Goal: Transaction & Acquisition: Book appointment/travel/reservation

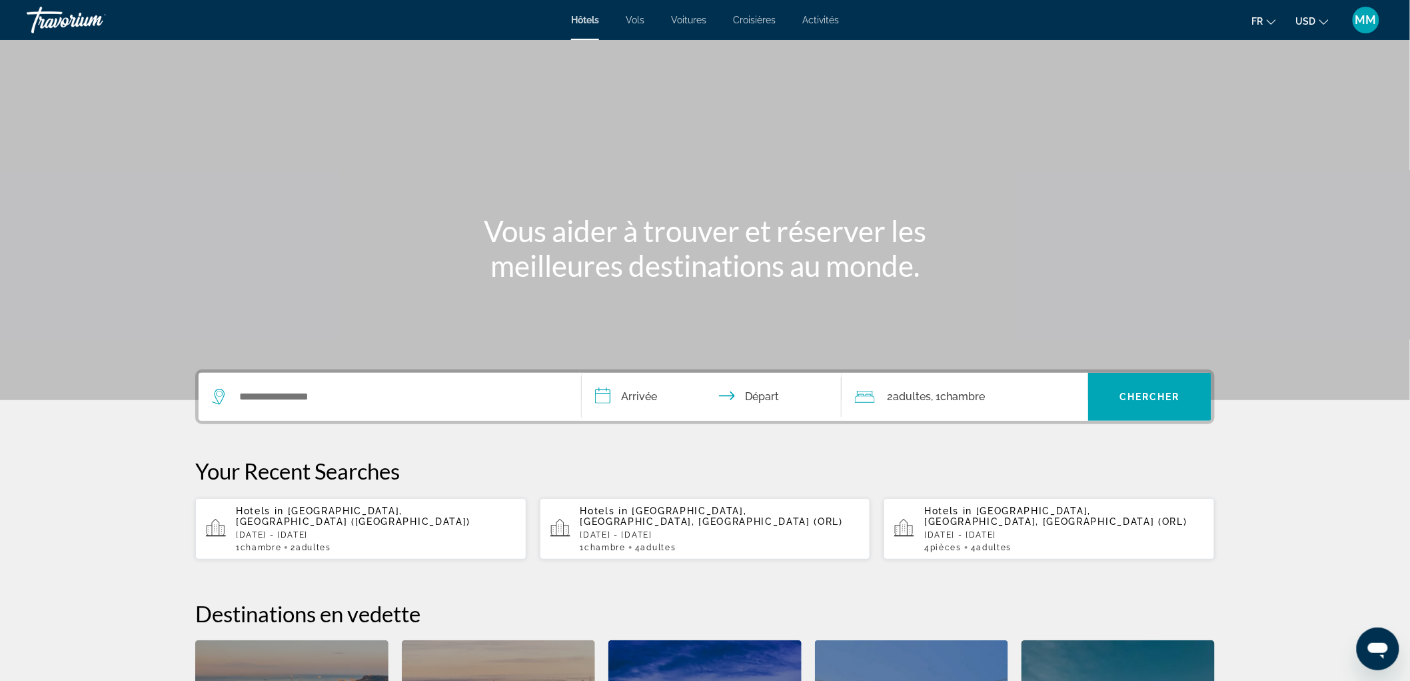
click at [1305, 17] on span "USD" at bounding box center [1306, 21] width 20 height 11
click at [1284, 90] on button "CAD (Can$)" at bounding box center [1286, 87] width 66 height 17
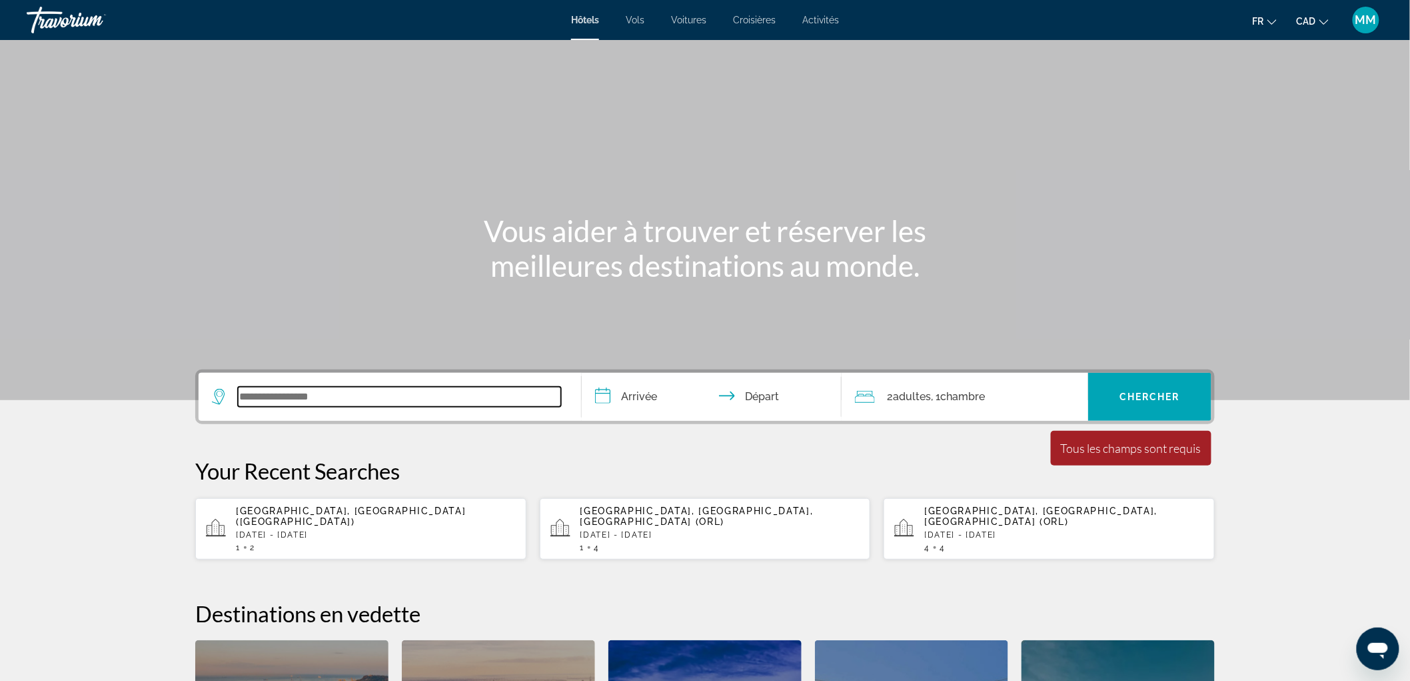
click at [345, 401] on input "Search widget" at bounding box center [399, 397] width 323 height 20
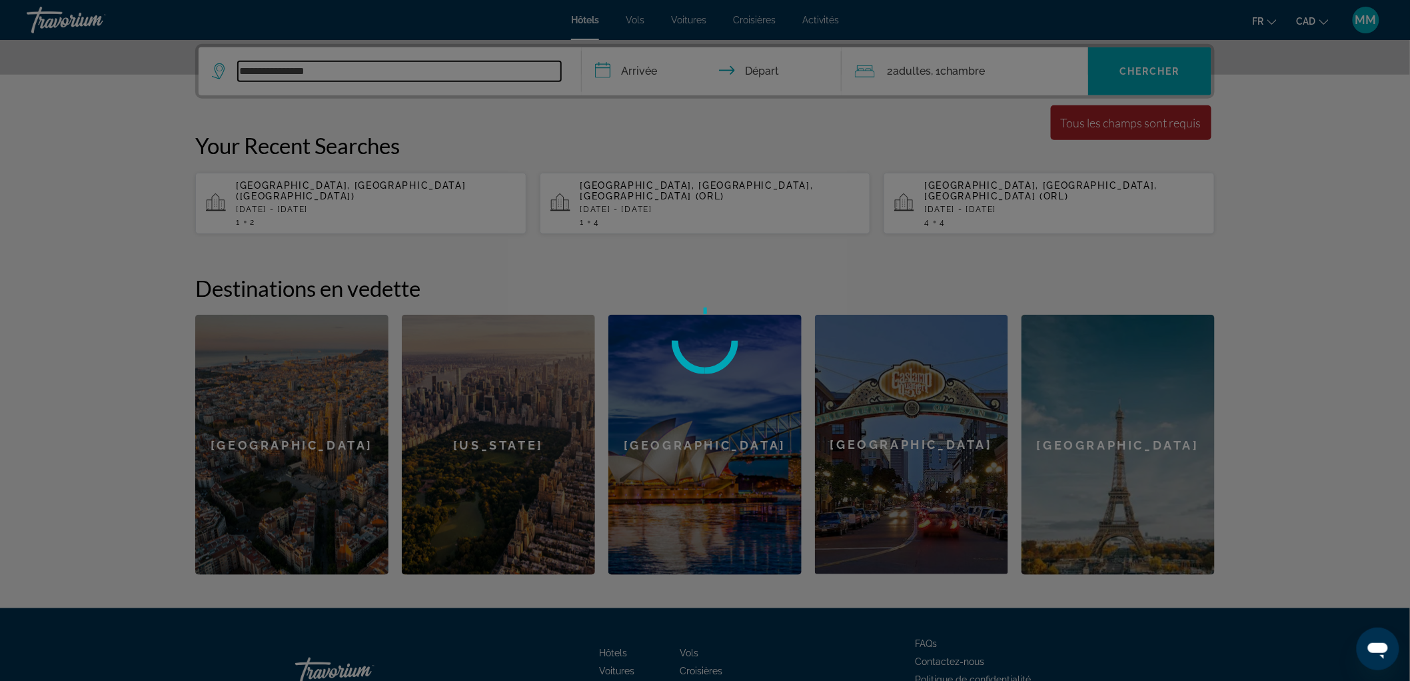
type input "**********"
click at [645, 81] on div at bounding box center [705, 340] width 1410 height 681
click at [645, 71] on div at bounding box center [705, 340] width 1410 height 681
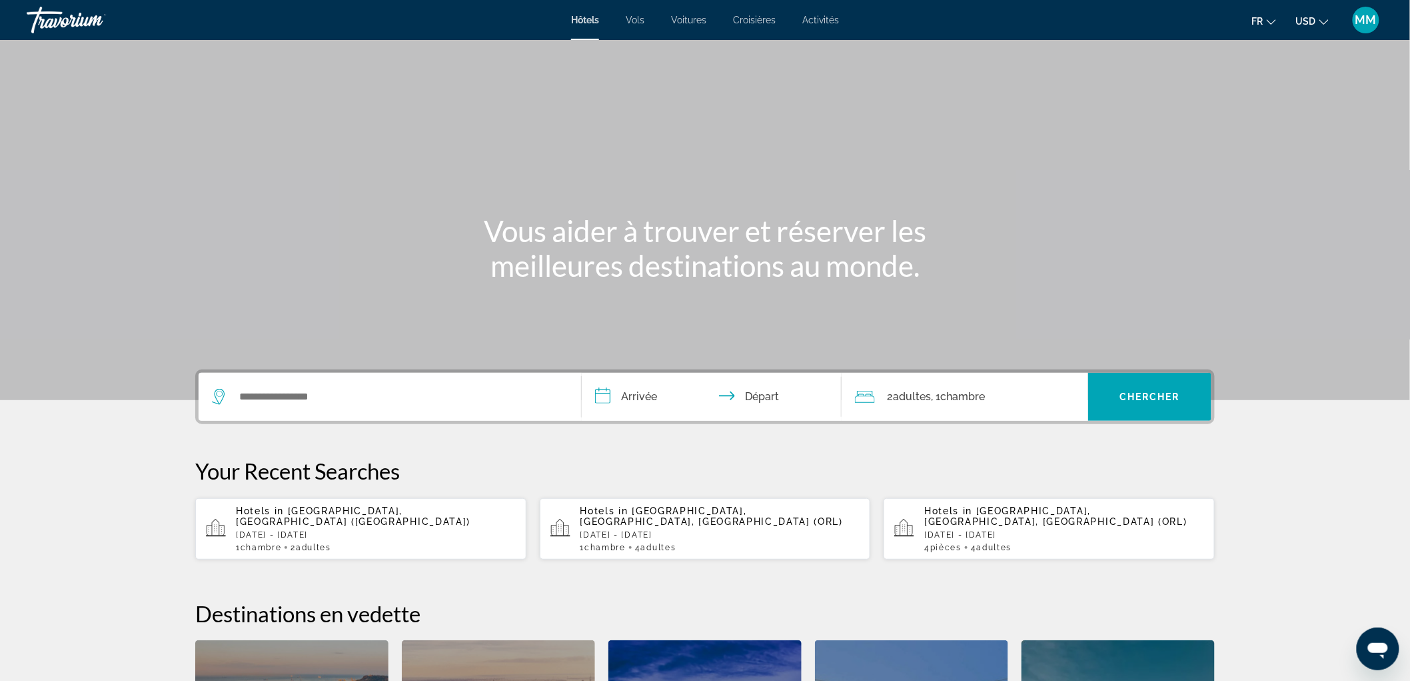
click at [1310, 27] on button "USD USD ($) MXN (Mex$) CAD (Can$) GBP (£) EUR (€) AUD (A$) NZD (NZ$) CNY (CN¥)" at bounding box center [1312, 20] width 33 height 19
click at [1294, 81] on button "CAD (Can$)" at bounding box center [1286, 87] width 66 height 17
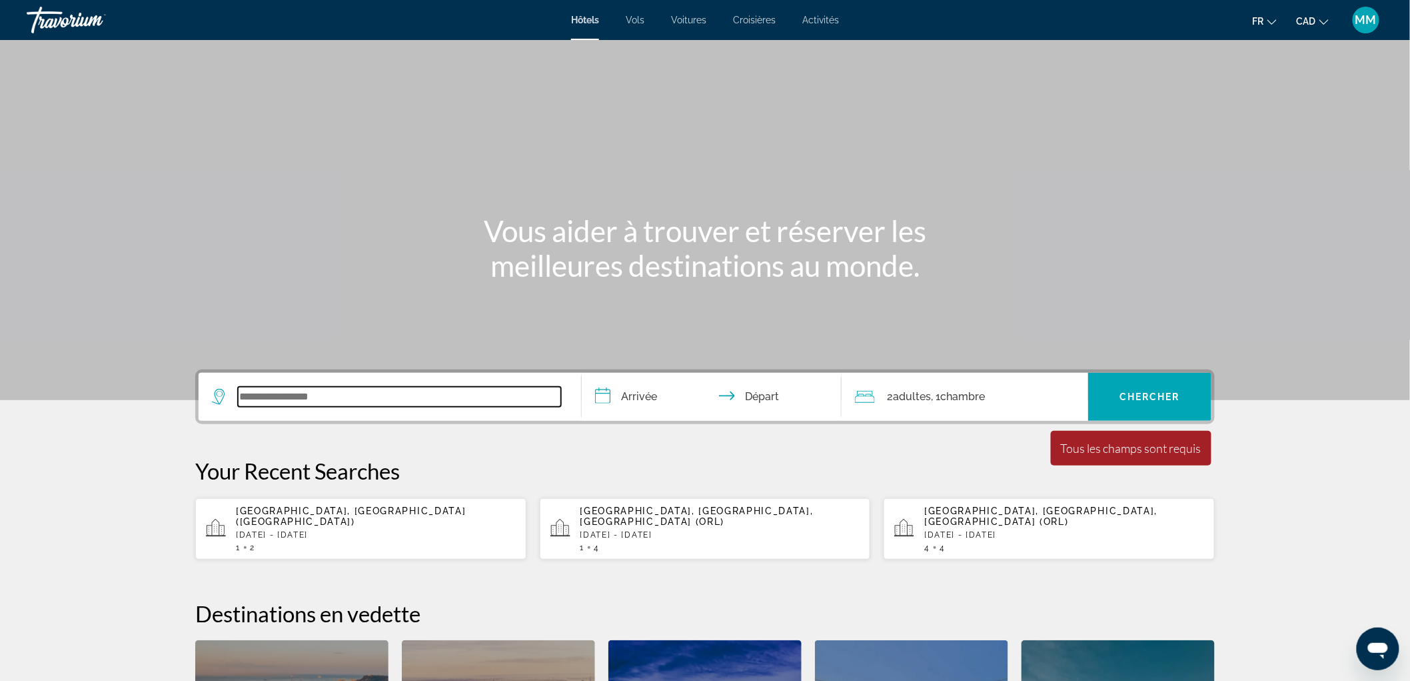
click at [287, 398] on input "Search widget" at bounding box center [399, 397] width 323 height 20
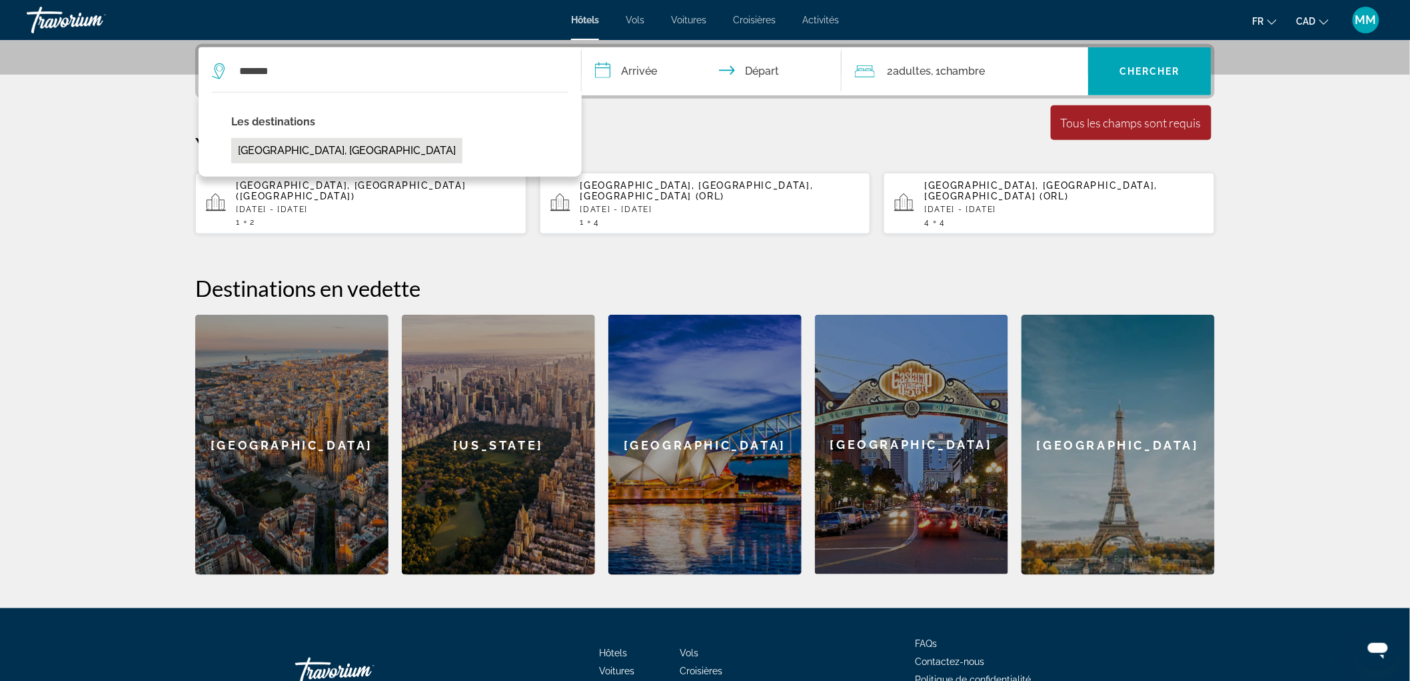
click at [270, 155] on button "[GEOGRAPHIC_DATA], [GEOGRAPHIC_DATA]" at bounding box center [346, 150] width 231 height 25
type input "**********"
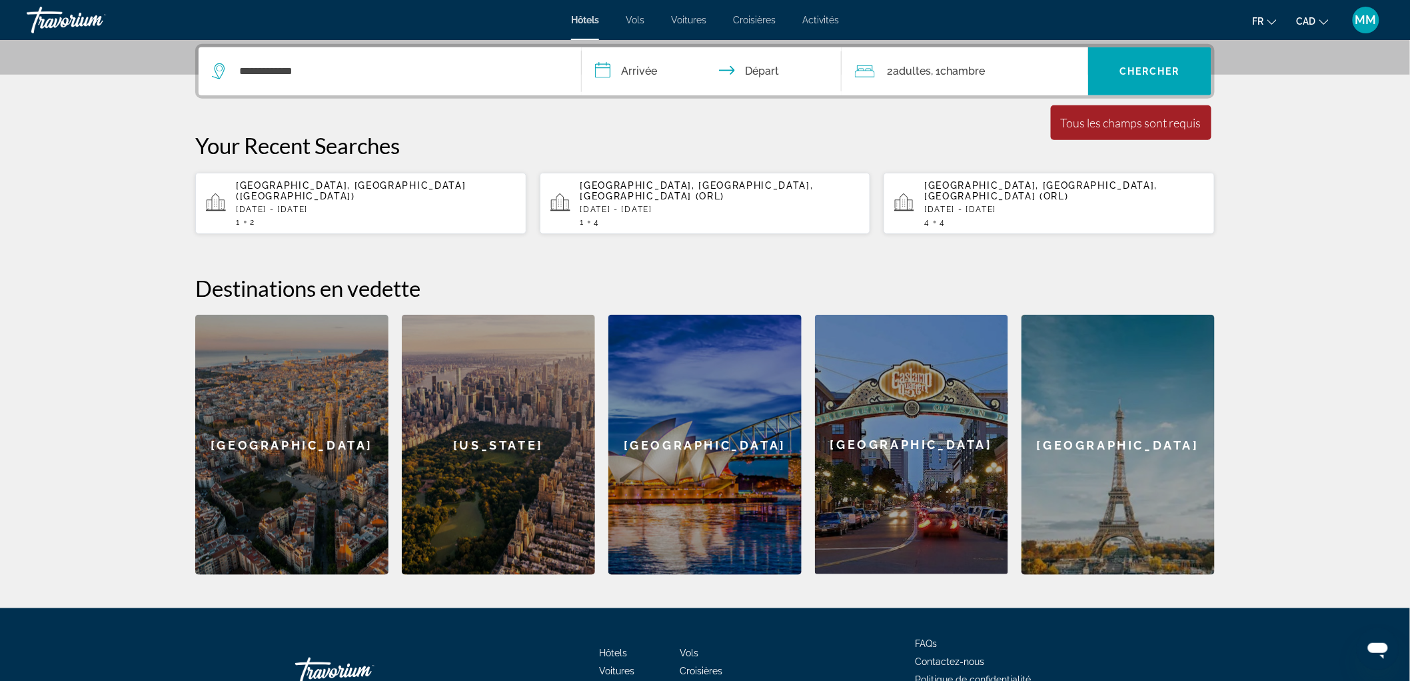
click at [645, 65] on input "**********" at bounding box center [714, 73] width 265 height 52
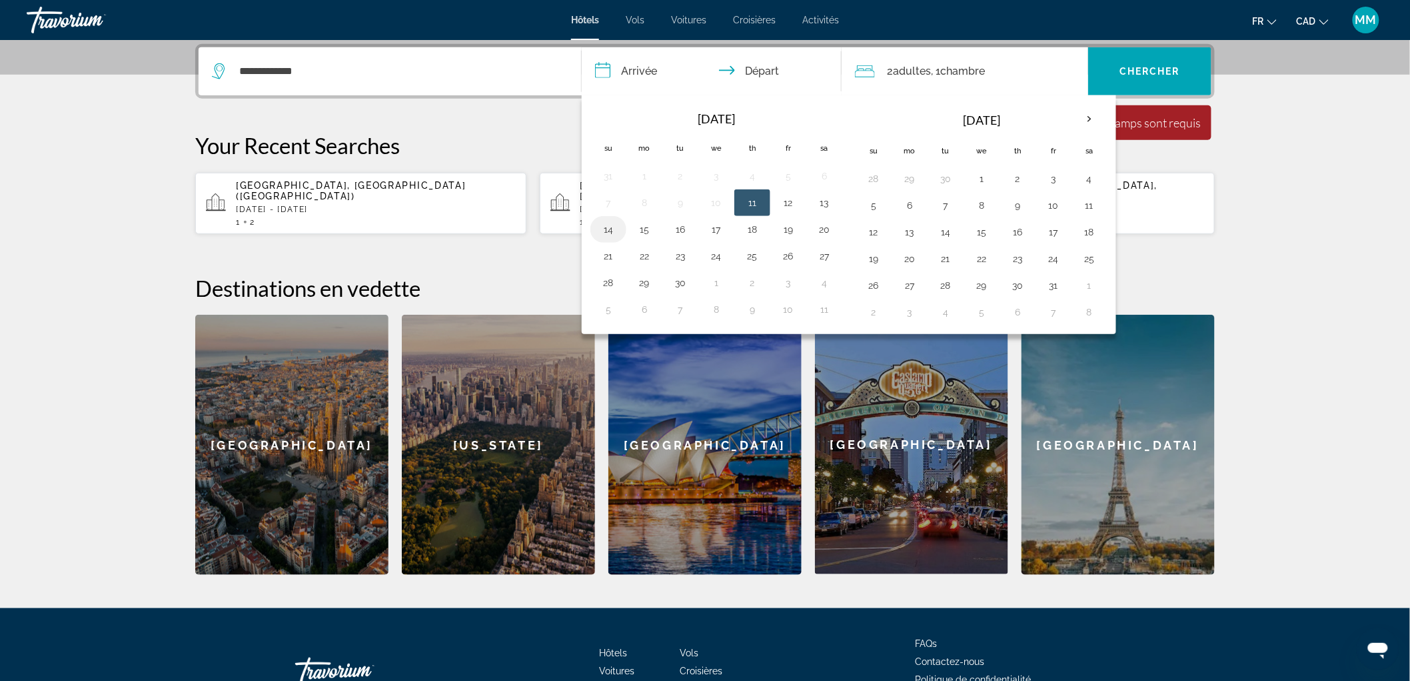
click at [611, 237] on button "14" at bounding box center [608, 229] width 21 height 19
click at [647, 233] on button "15" at bounding box center [644, 229] width 21 height 19
type input "**********"
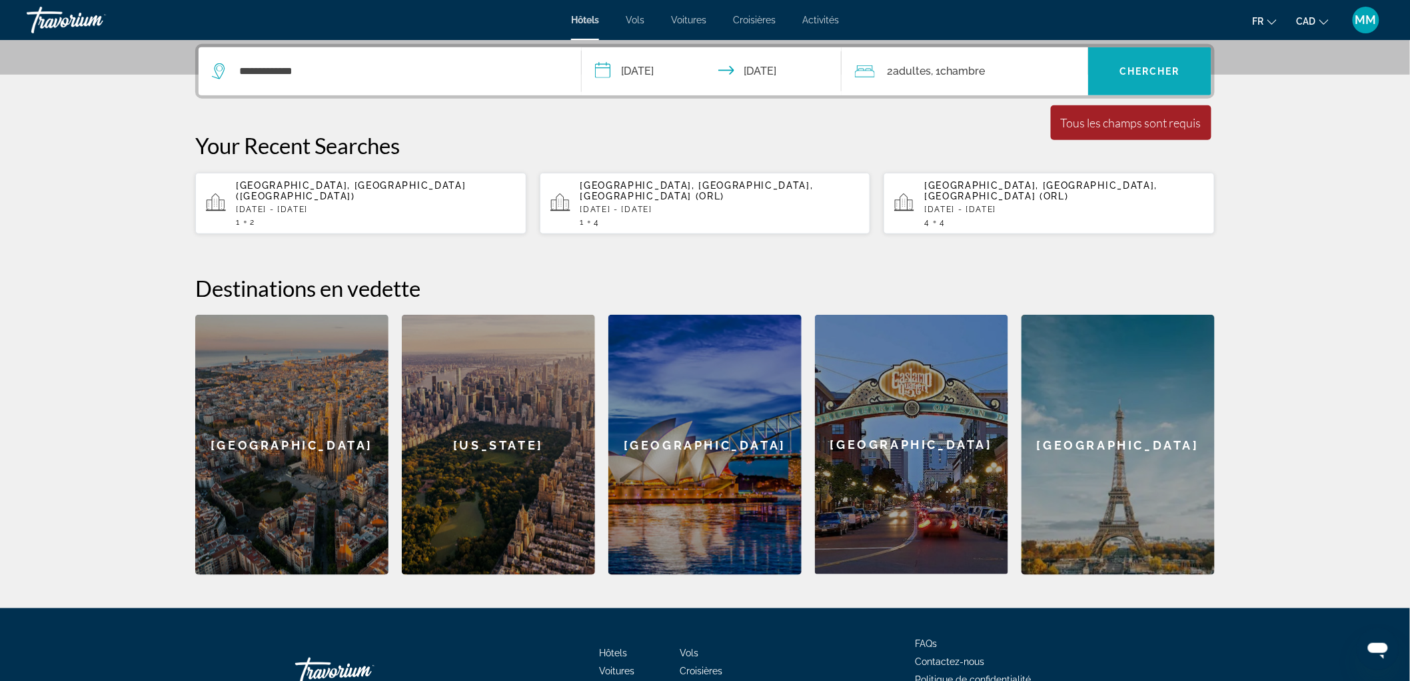
click at [1156, 68] on span "Chercher" at bounding box center [1150, 71] width 61 height 11
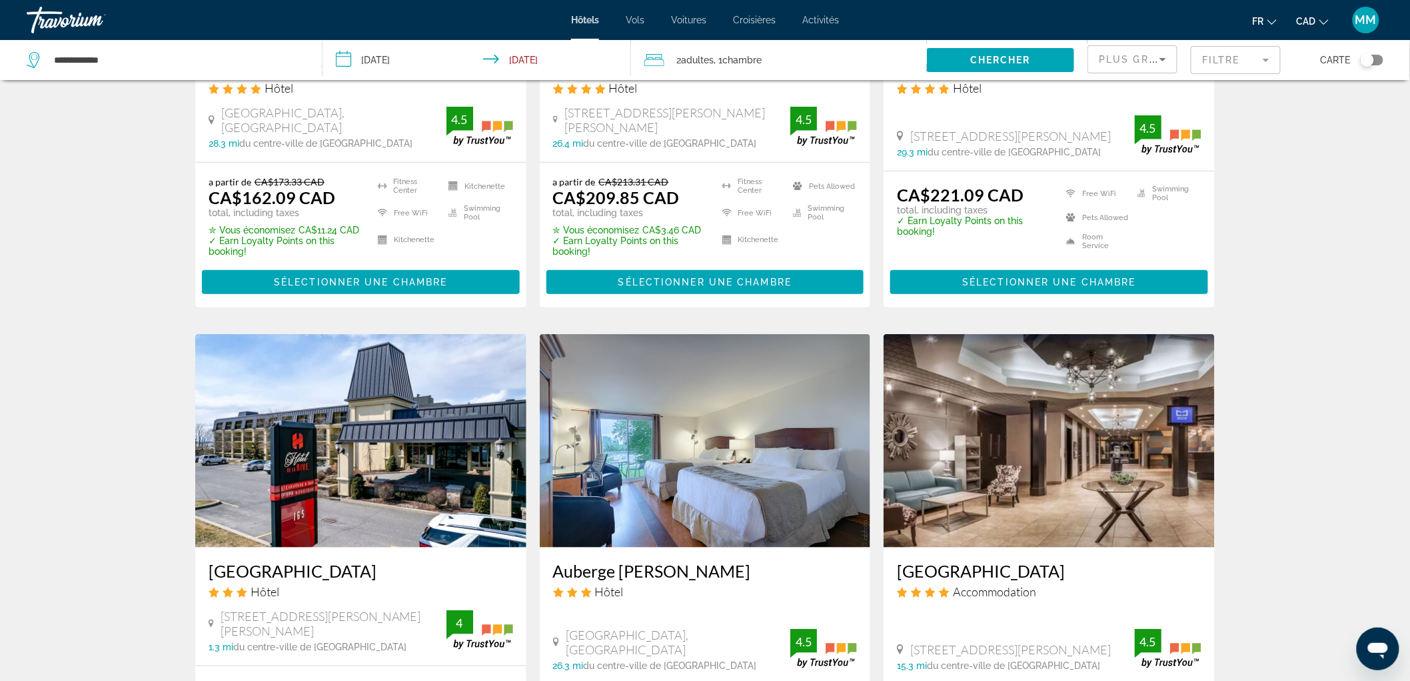
scroll to position [370, 0]
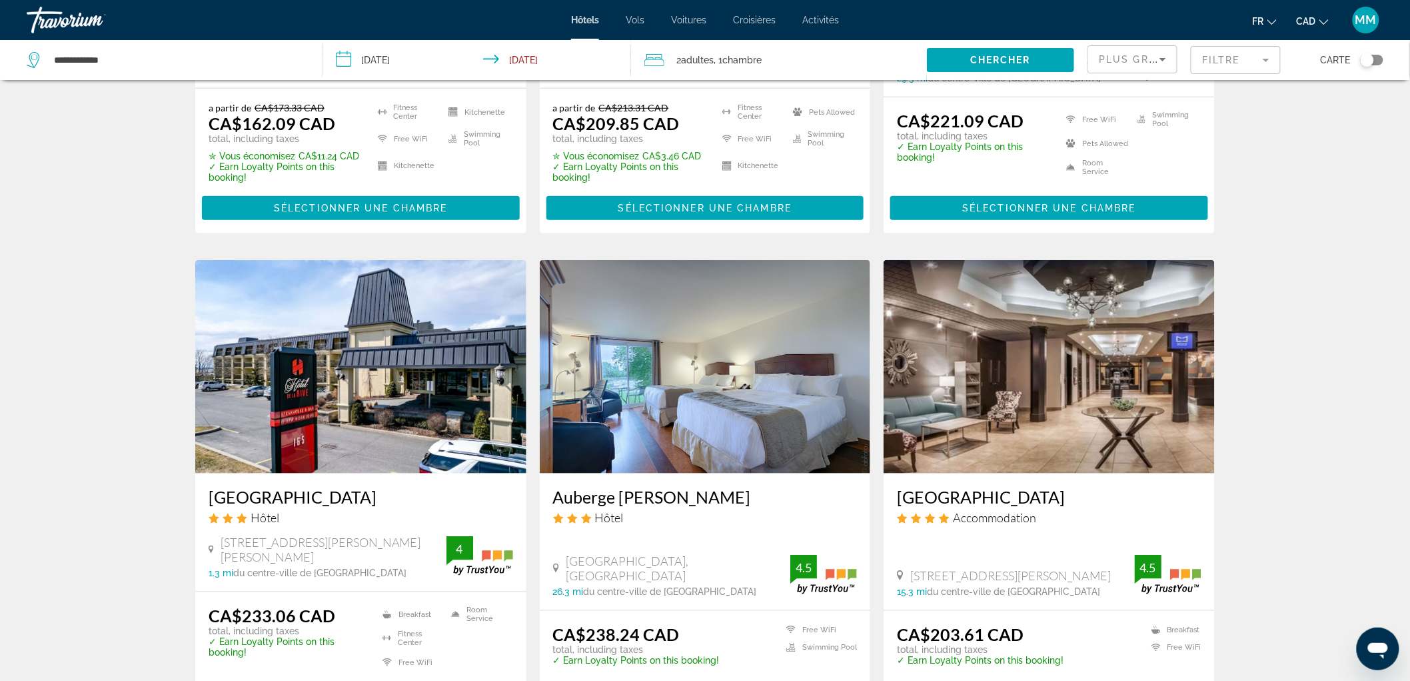
click at [351, 357] on img "Main content" at bounding box center [360, 366] width 331 height 213
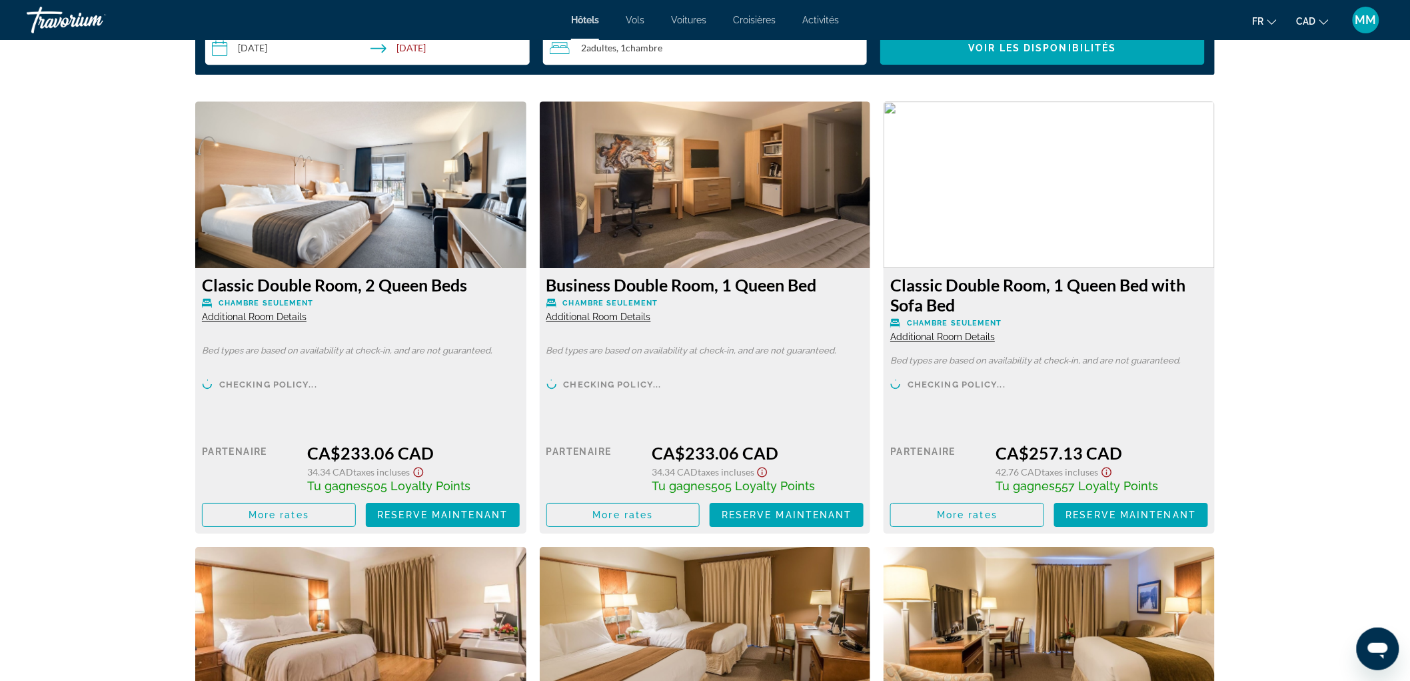
scroll to position [1629, 0]
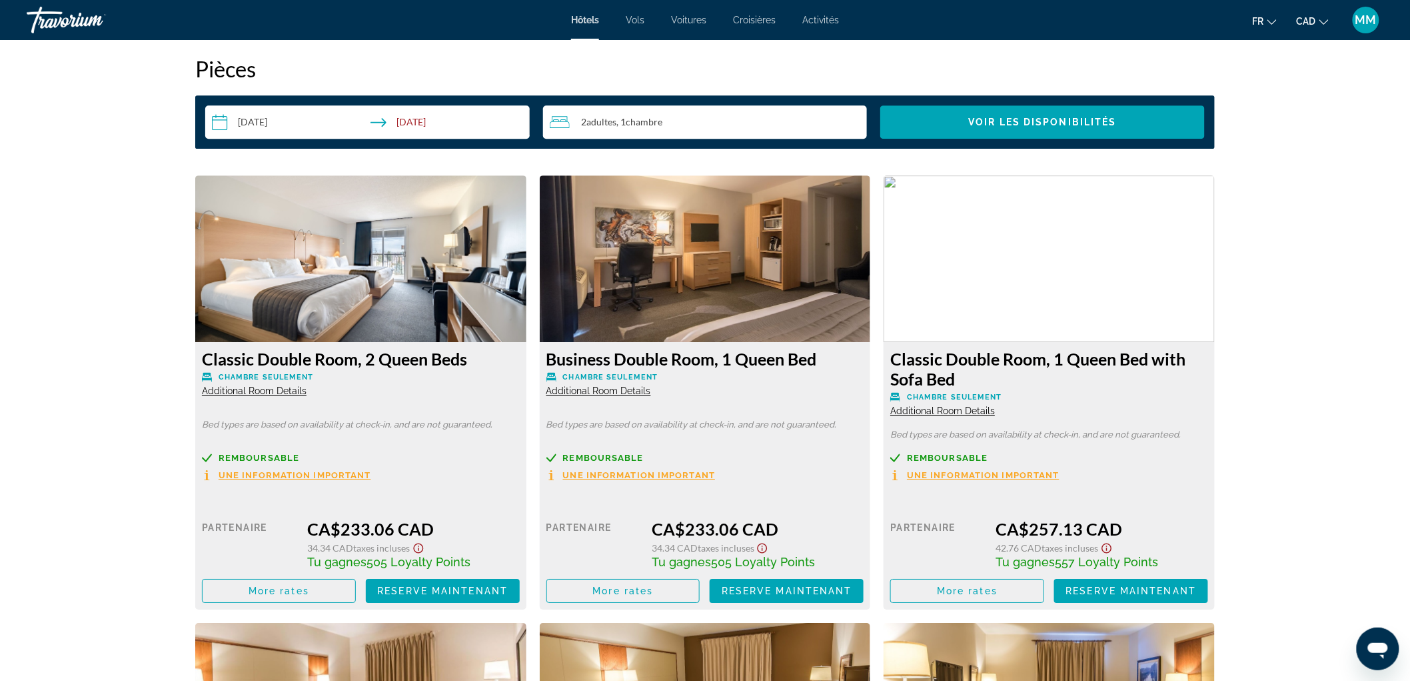
click at [305, 471] on span "Une information important" at bounding box center [295, 475] width 153 height 9
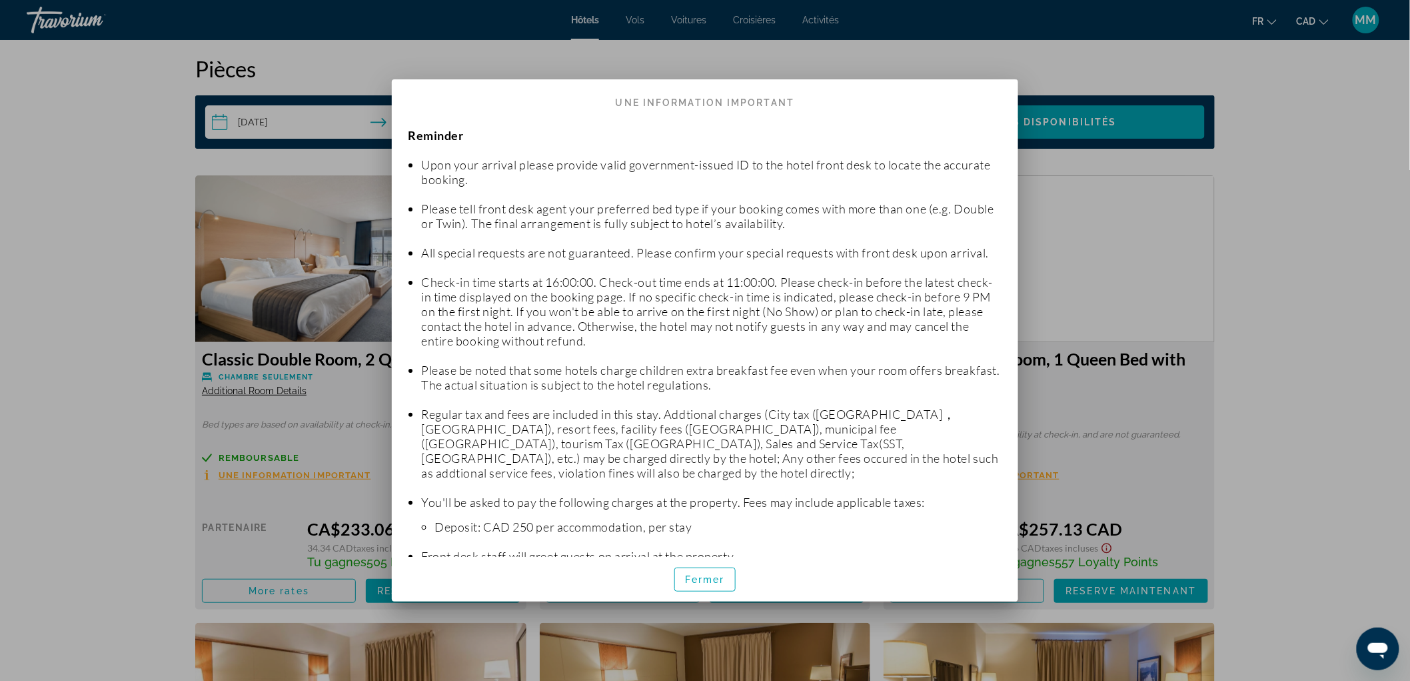
scroll to position [0, 0]
click at [695, 580] on span "Fermer" at bounding box center [705, 579] width 40 height 11
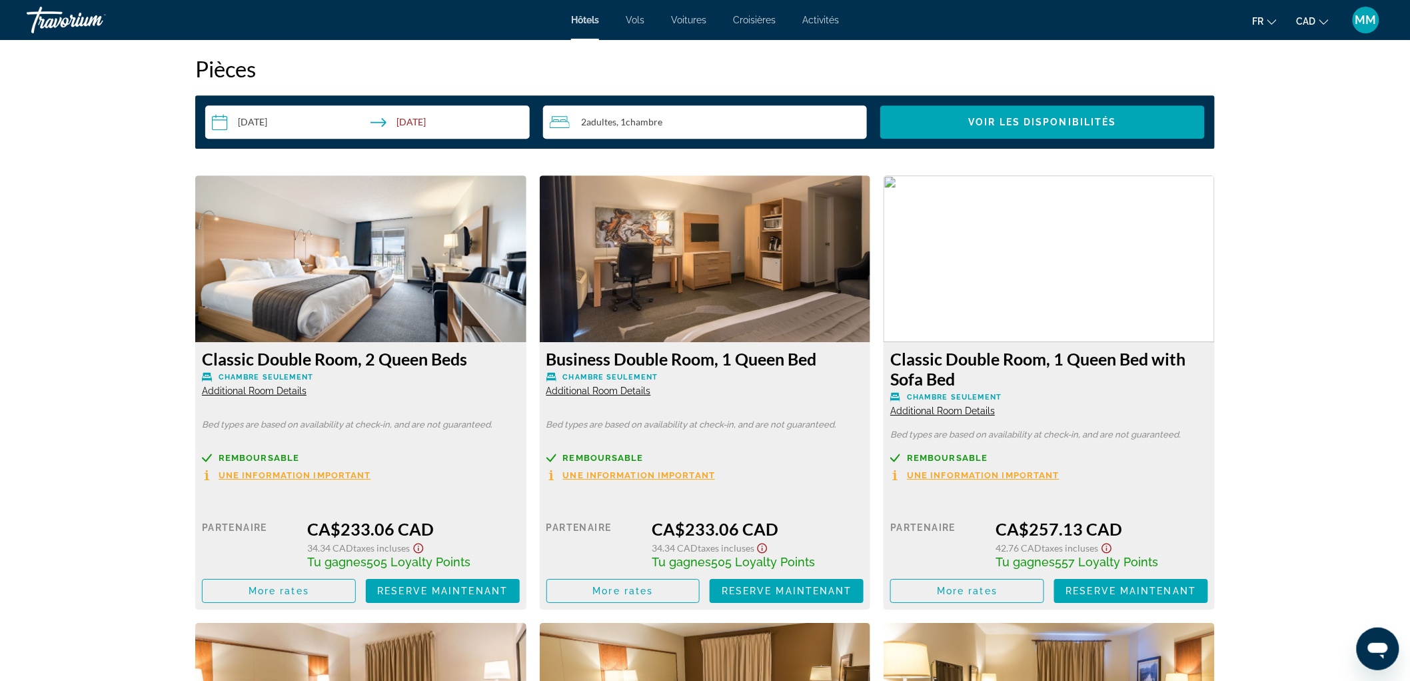
scroll to position [1555, 0]
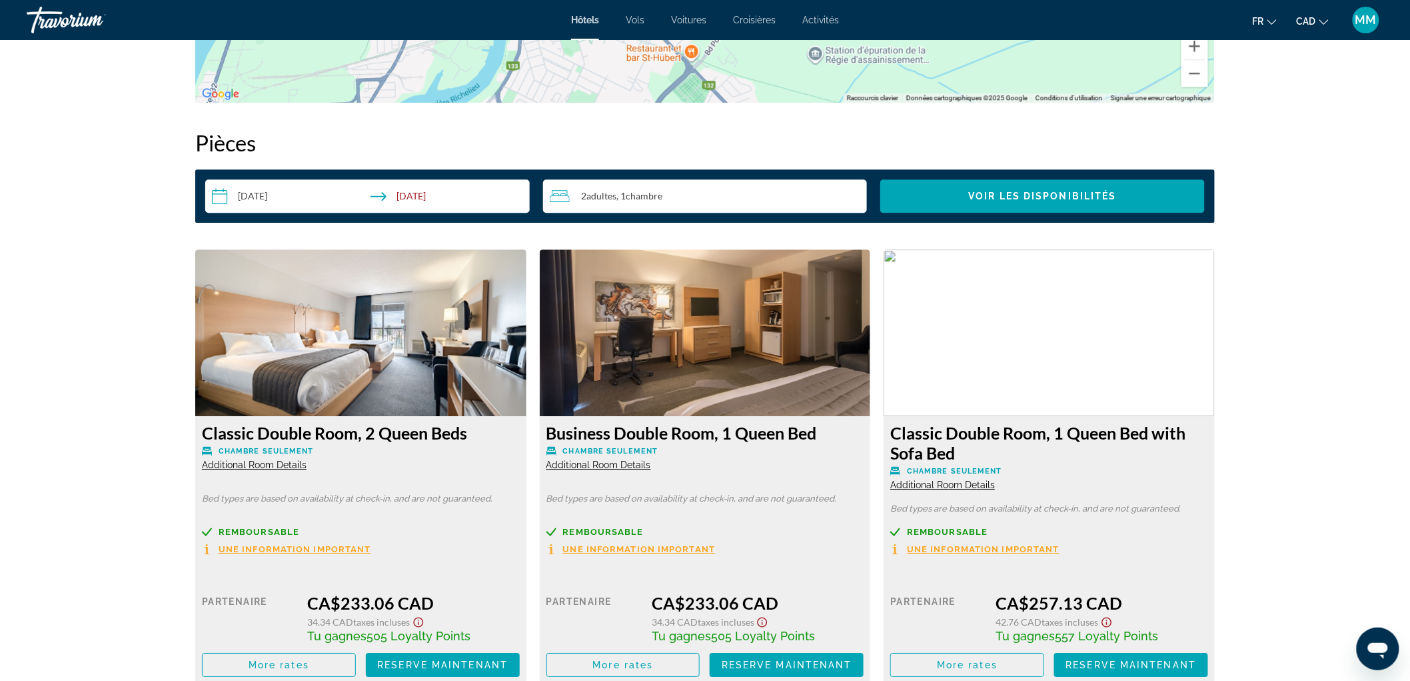
click at [704, 189] on div "2 Adulte Adultes , 1 Chambre pièces" at bounding box center [709, 196] width 318 height 16
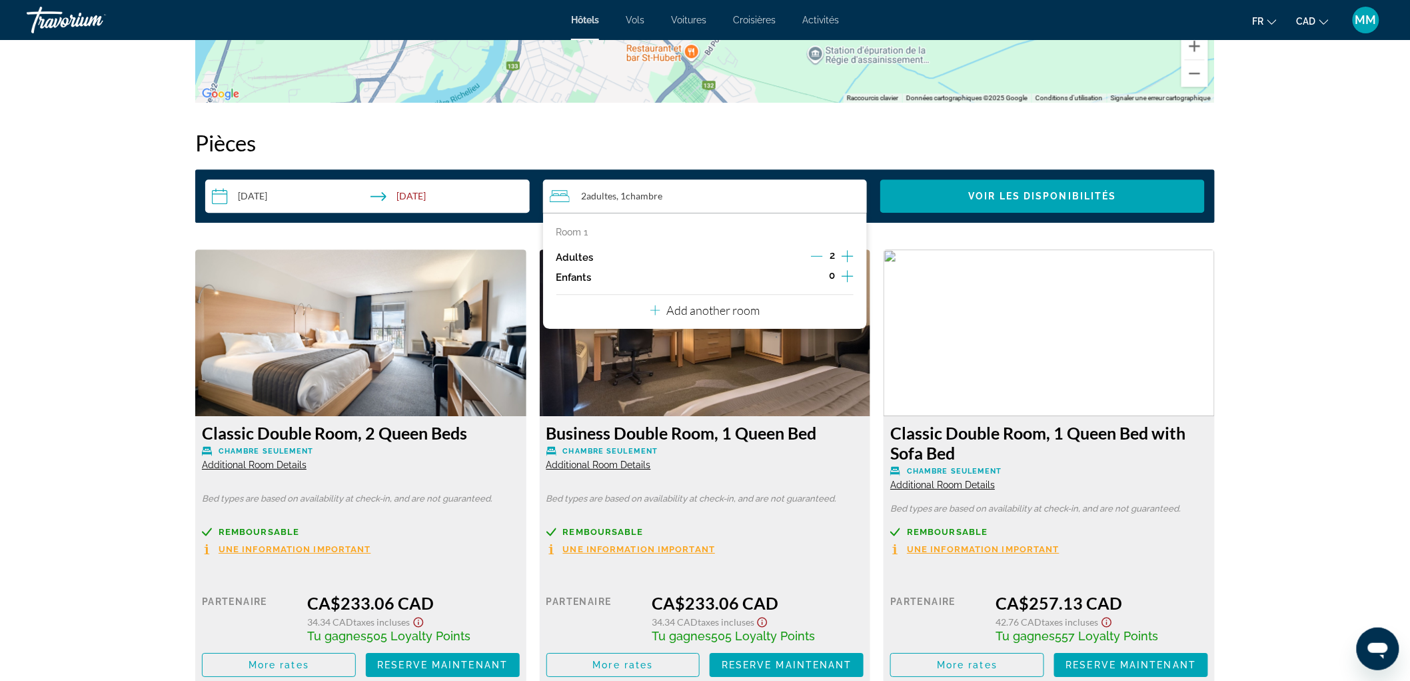
click at [819, 257] on icon "Decrement adults" at bounding box center [817, 256] width 12 height 12
click at [1060, 195] on span "Voir les disponibilités" at bounding box center [1043, 196] width 148 height 11
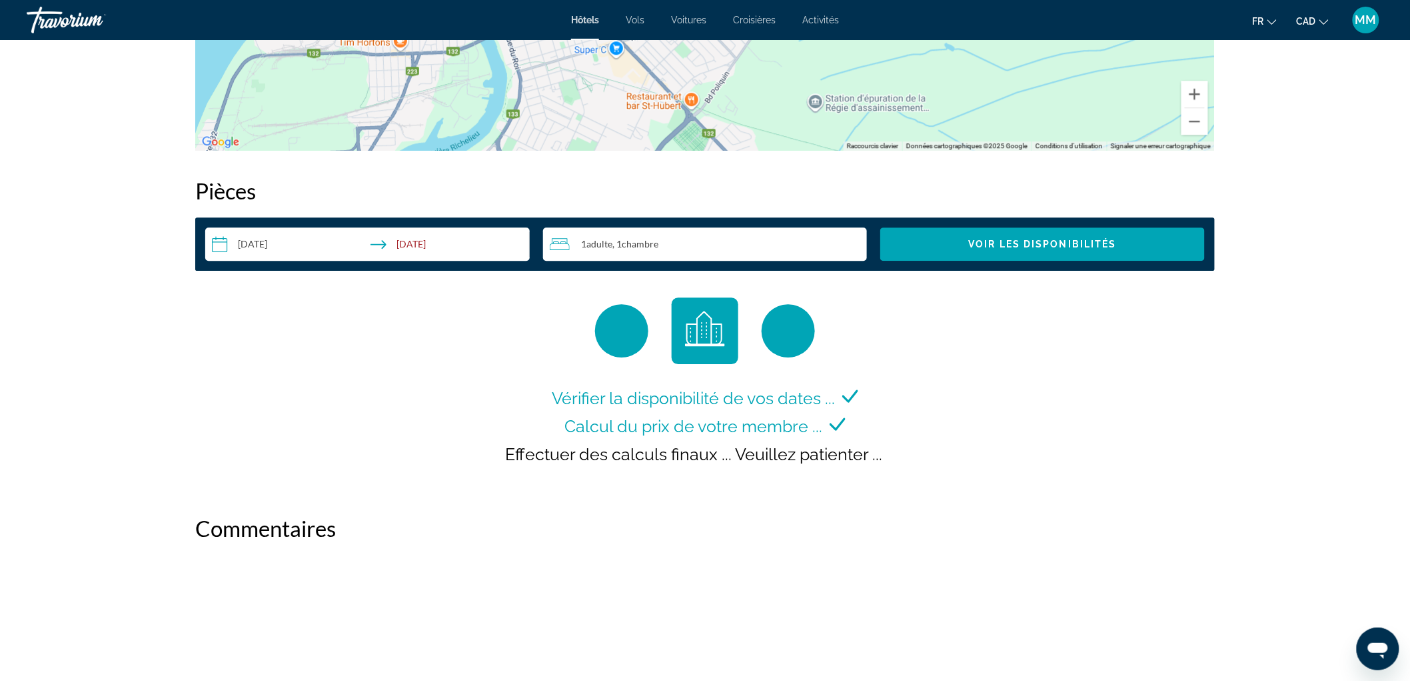
scroll to position [1358, 0]
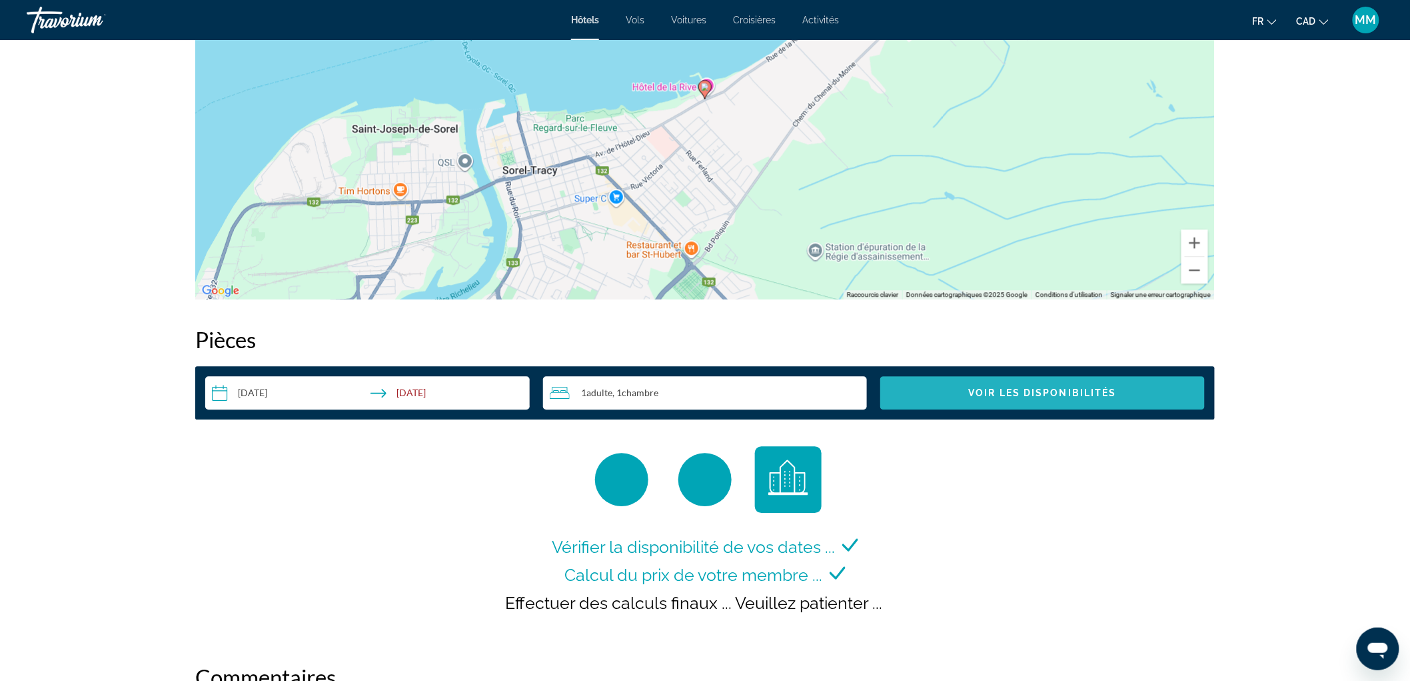
click at [1072, 385] on span "Search widget" at bounding box center [1043, 393] width 325 height 32
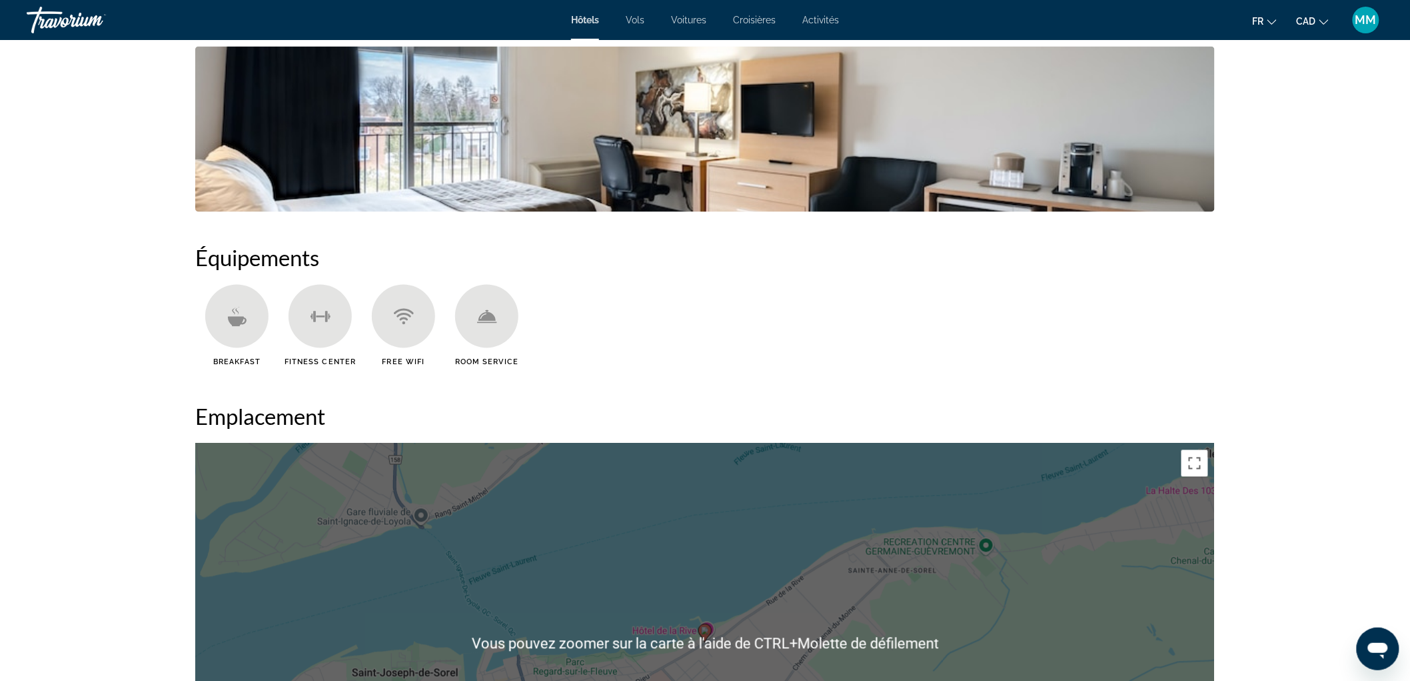
scroll to position [1258, 0]
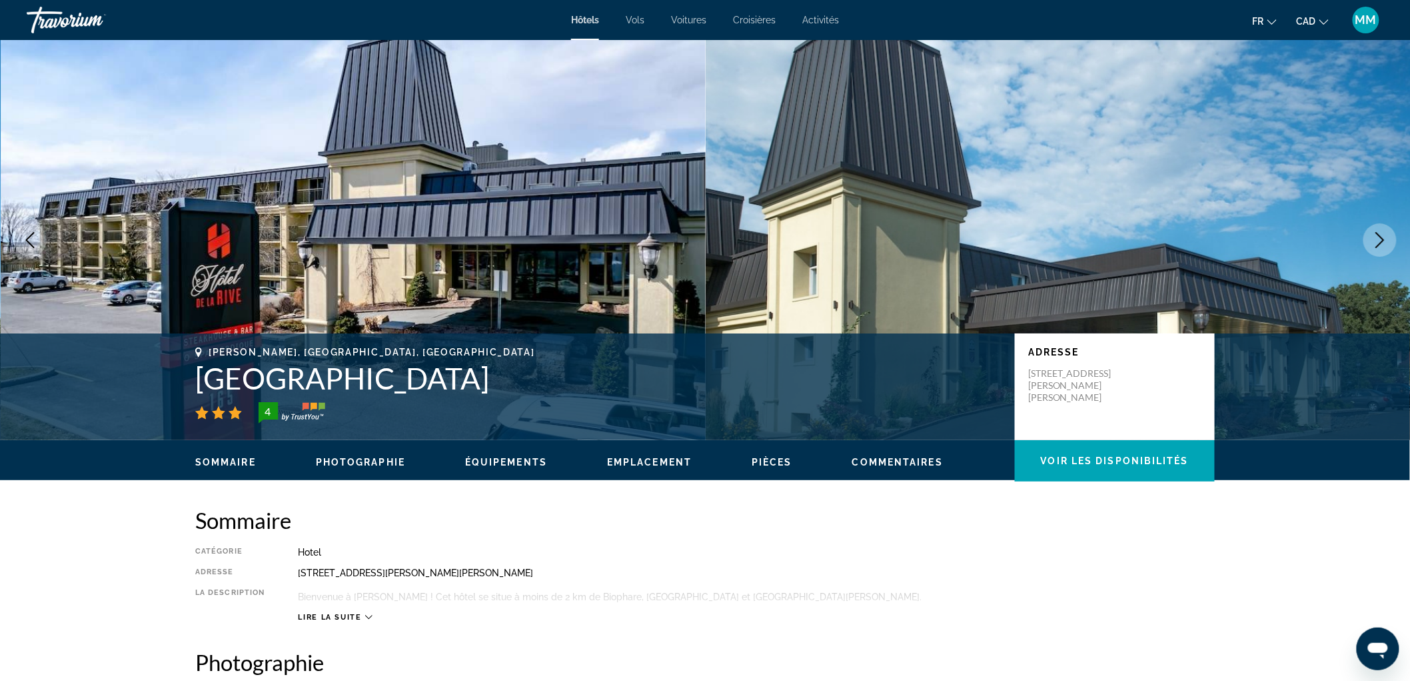
scroll to position [370, 0]
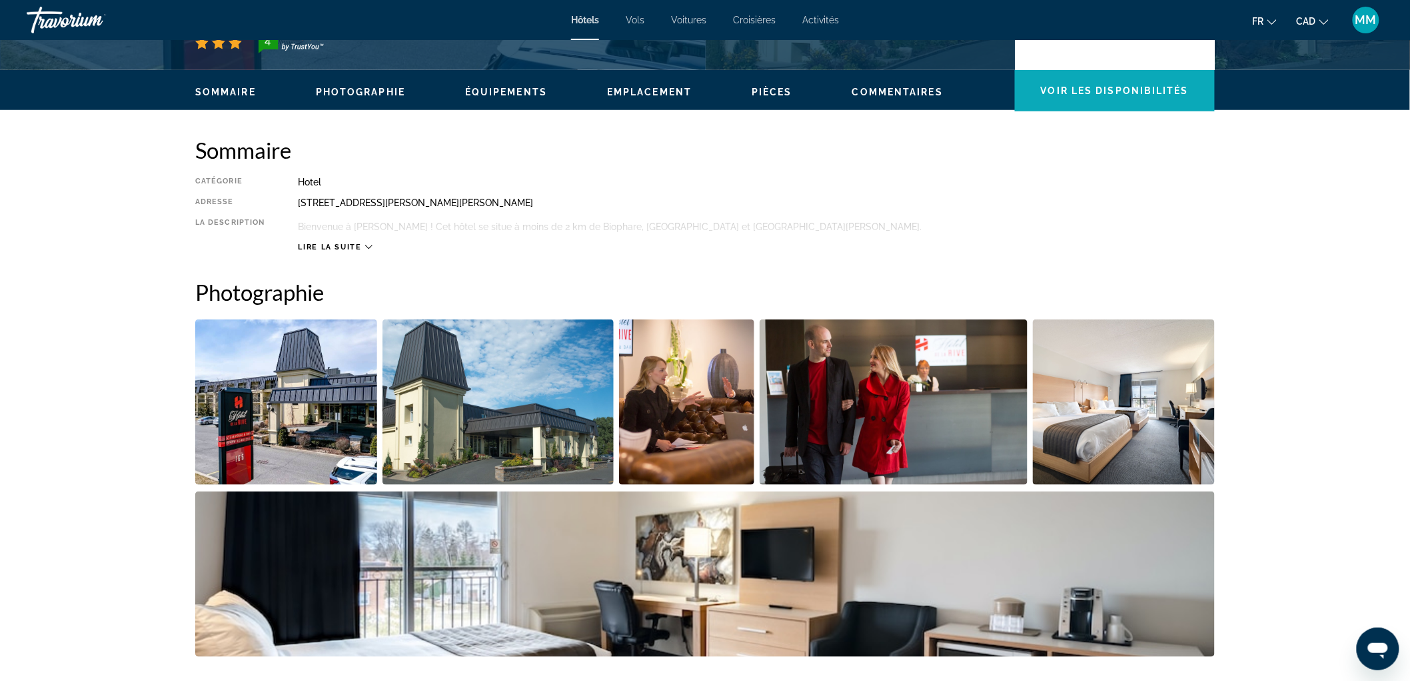
click at [1121, 81] on span "Main content" at bounding box center [1115, 91] width 200 height 32
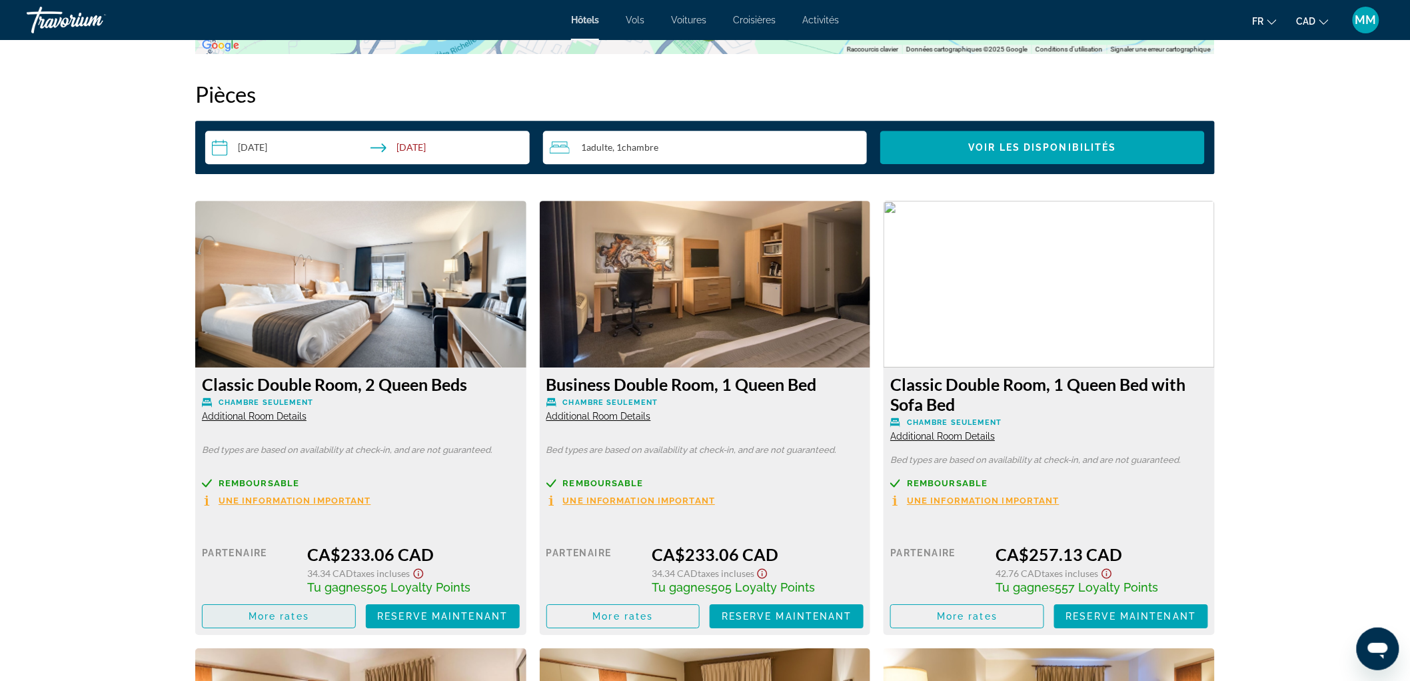
click at [280, 615] on span "More rates" at bounding box center [279, 616] width 61 height 11
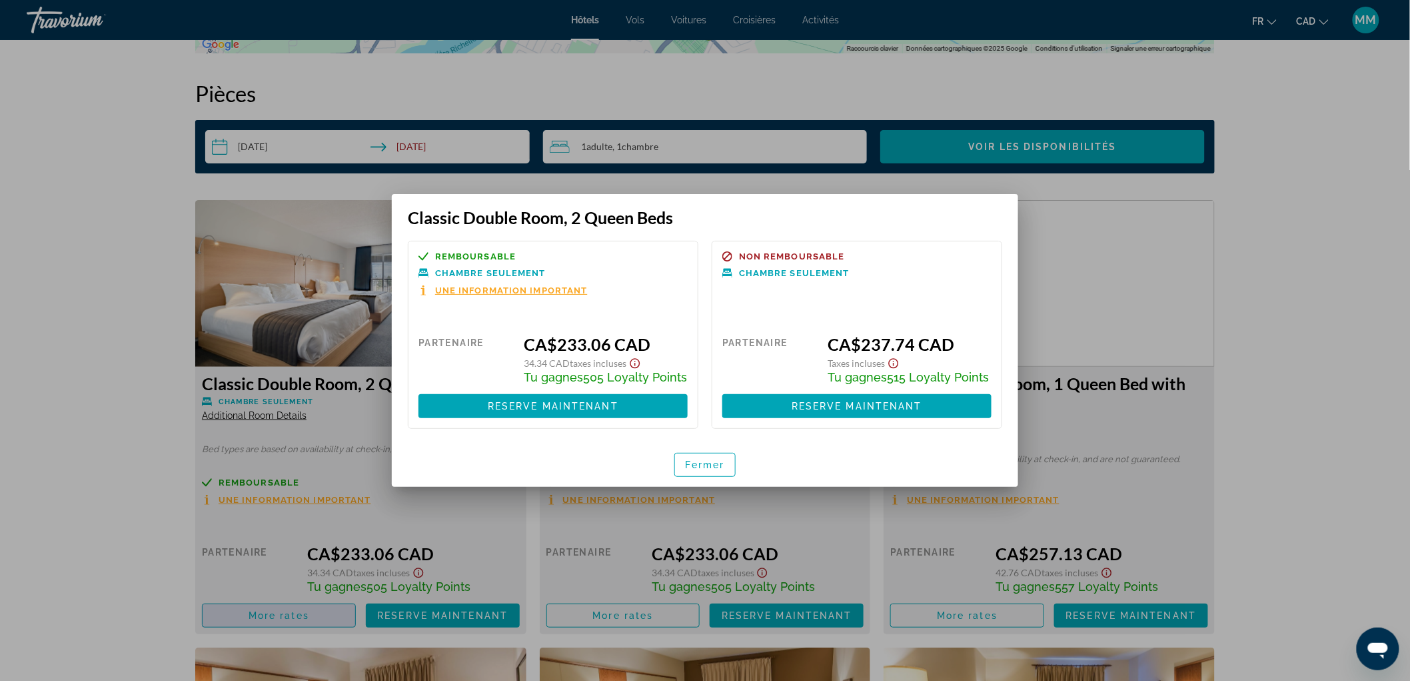
scroll to position [0, 0]
click at [703, 467] on span "Fermer" at bounding box center [705, 464] width 40 height 11
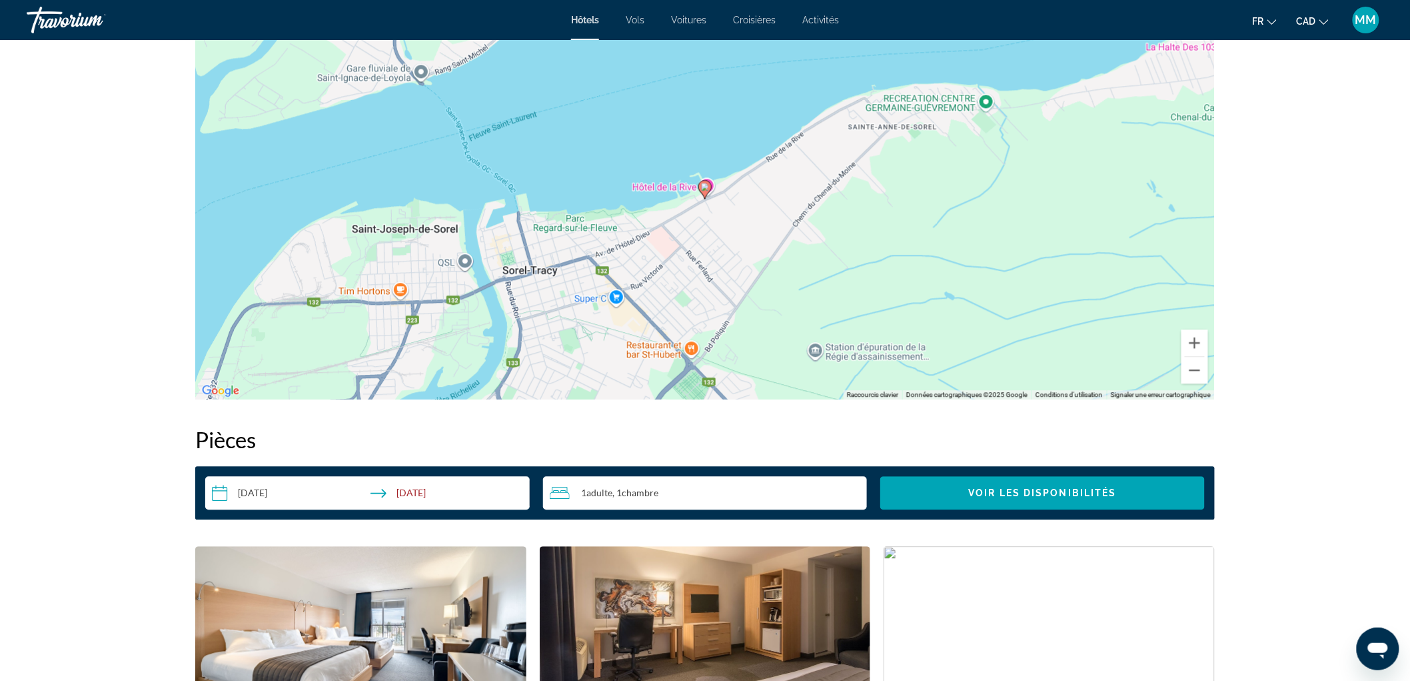
scroll to position [1703, 0]
